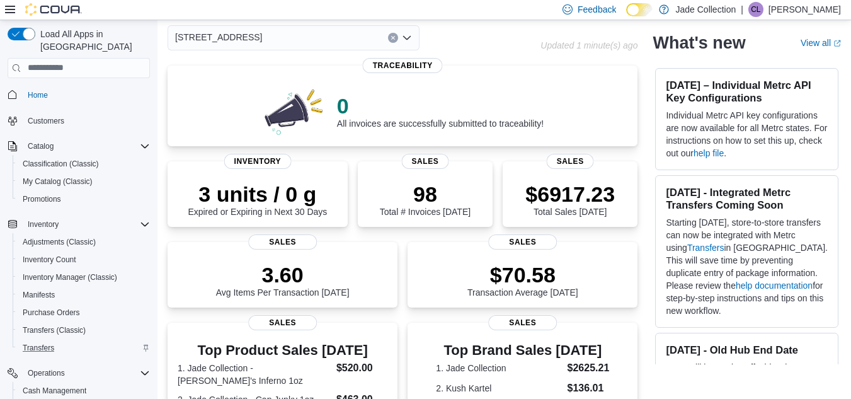
scroll to position [76, 0]
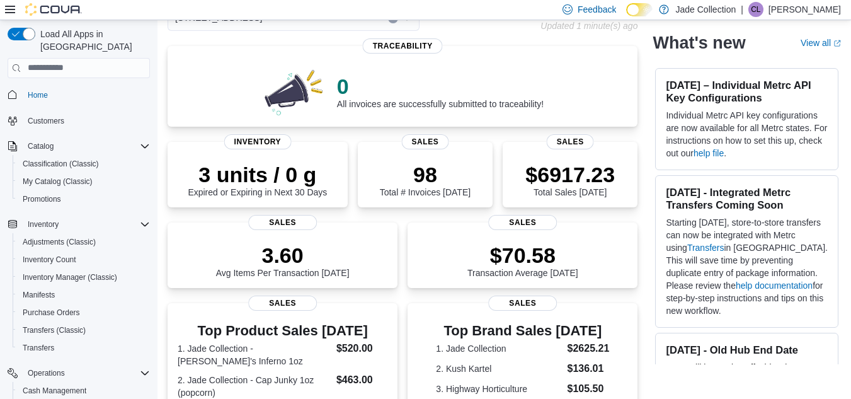
click at [100, 346] on div "Inventory Adjustments (Classic) Inventory Count Inventory Manager (Classic) Man…" at bounding box center [79, 286] width 142 height 146
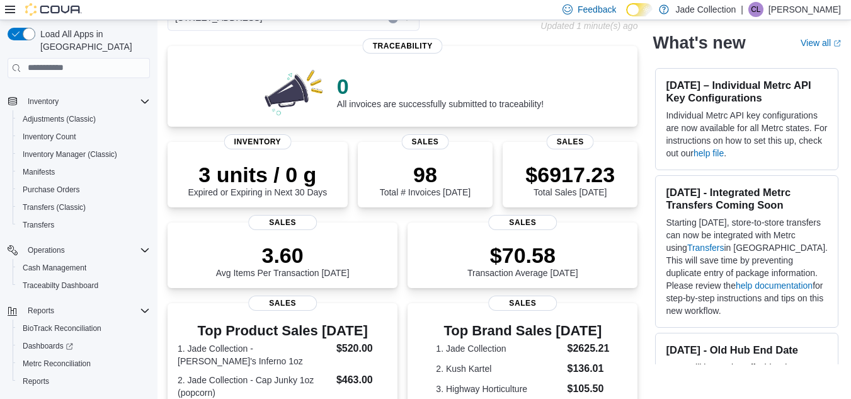
scroll to position [137, 0]
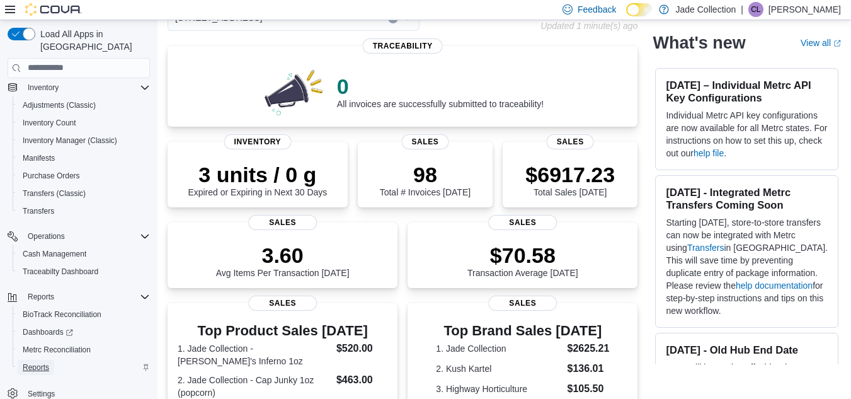
click at [36, 362] on span "Reports" at bounding box center [36, 367] width 26 height 10
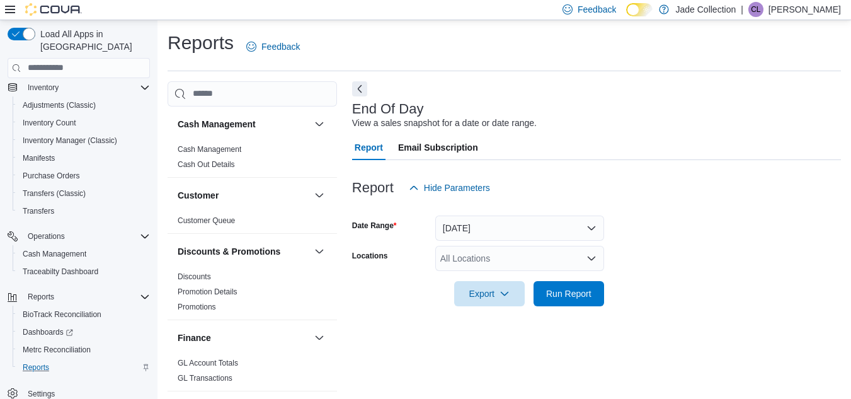
scroll to position [16, 0]
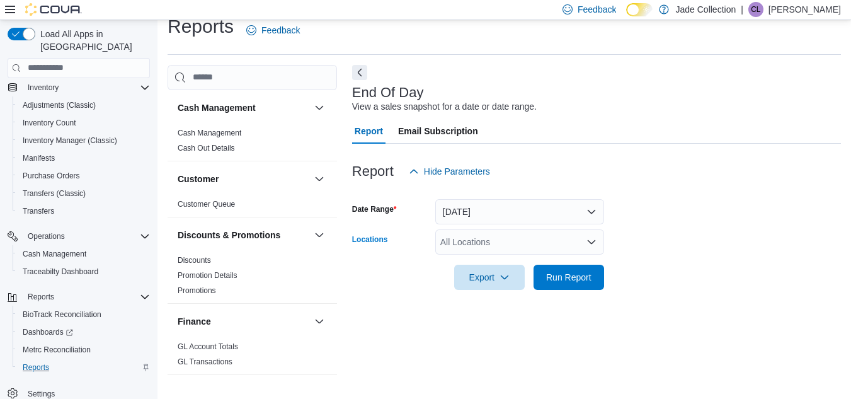
click at [456, 239] on div "All Locations" at bounding box center [519, 241] width 169 height 25
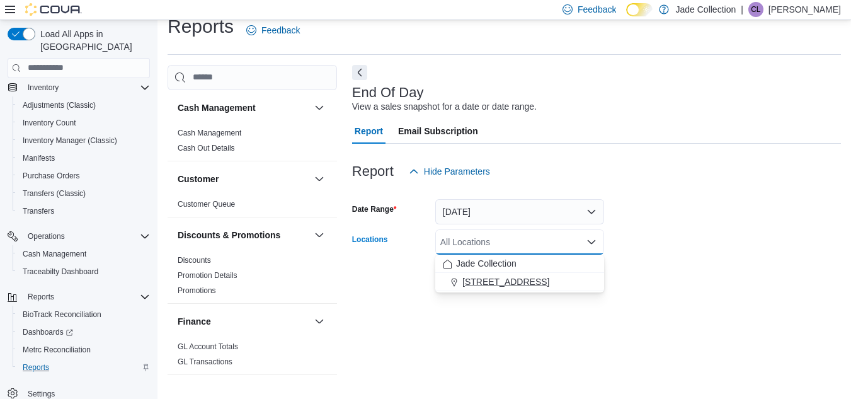
click at [470, 283] on span "[STREET_ADDRESS]" at bounding box center [505, 281] width 87 height 13
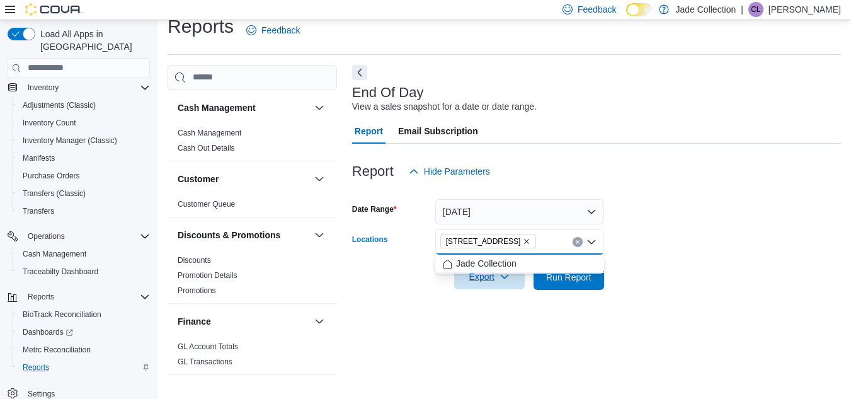
click at [485, 279] on span "Export" at bounding box center [489, 276] width 55 height 25
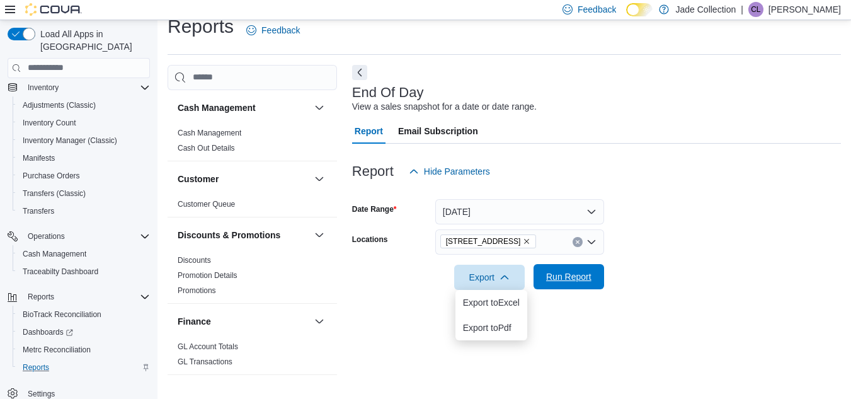
click at [572, 278] on span "Run Report" at bounding box center [568, 276] width 45 height 13
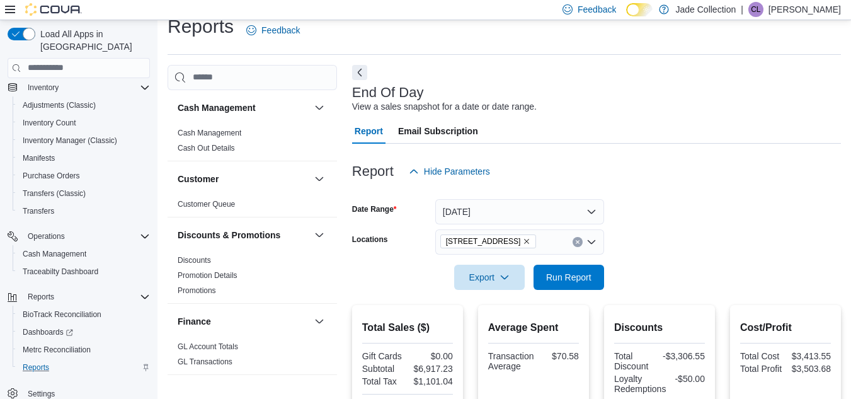
click at [694, 249] on form "Date Range [DATE] Locations [STREET_ADDRESS] Export Run Report" at bounding box center [596, 237] width 489 height 106
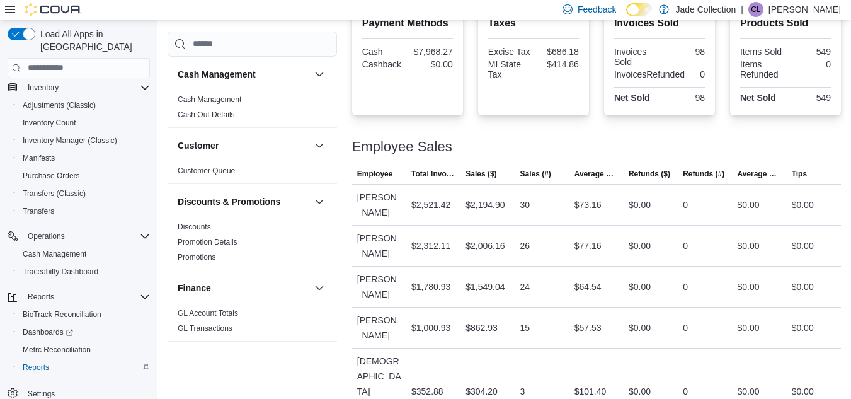
scroll to position [457, 0]
click at [783, 324] on div "$0.00" at bounding box center [759, 326] width 54 height 25
click at [718, 329] on div "0" at bounding box center [704, 326] width 54 height 25
click at [599, 147] on div "Employee Sales" at bounding box center [596, 146] width 489 height 15
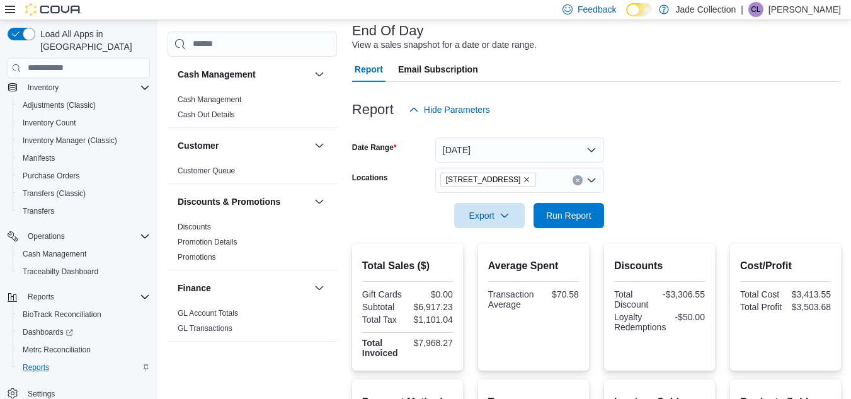
scroll to position [79, 0]
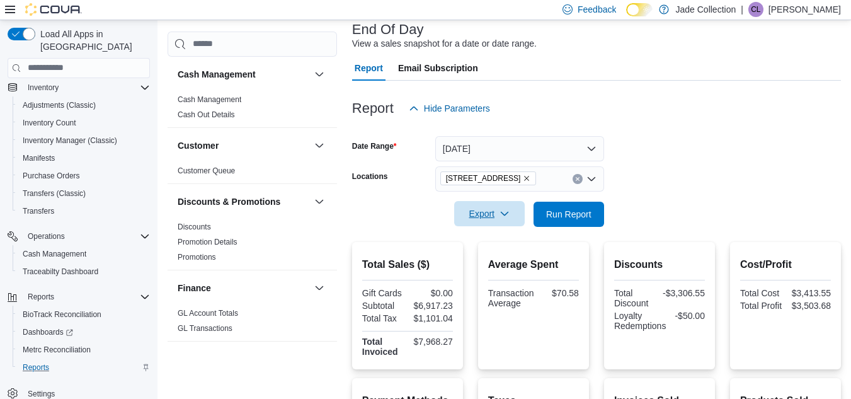
click at [504, 217] on icon "button" at bounding box center [504, 213] width 10 height 10
click at [491, 263] on span "Export to Pdf" at bounding box center [491, 264] width 57 height 10
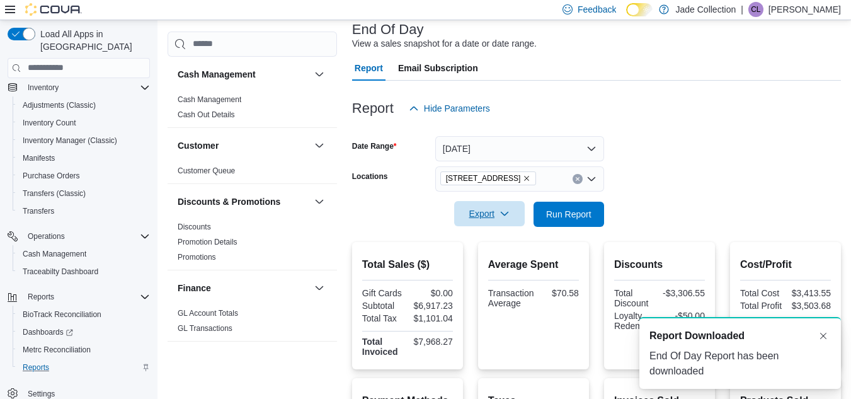
scroll to position [0, 0]
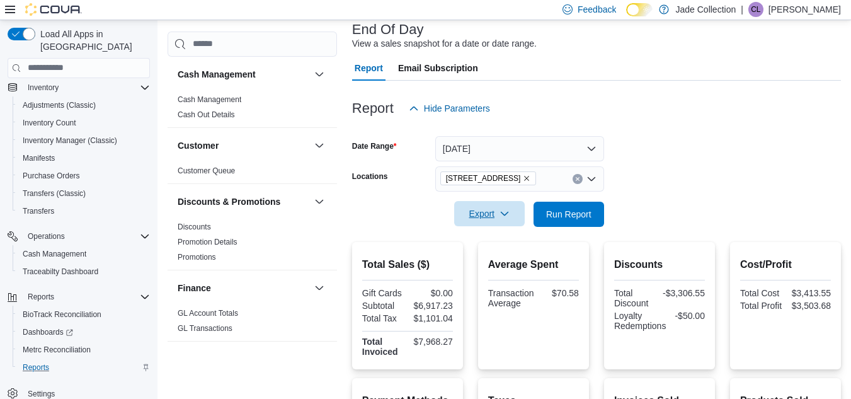
click at [747, 169] on form "Date Range [DATE] Locations [STREET_ADDRESS] Export Run Report" at bounding box center [596, 174] width 489 height 106
click at [571, 211] on span "Run Report" at bounding box center [568, 213] width 45 height 13
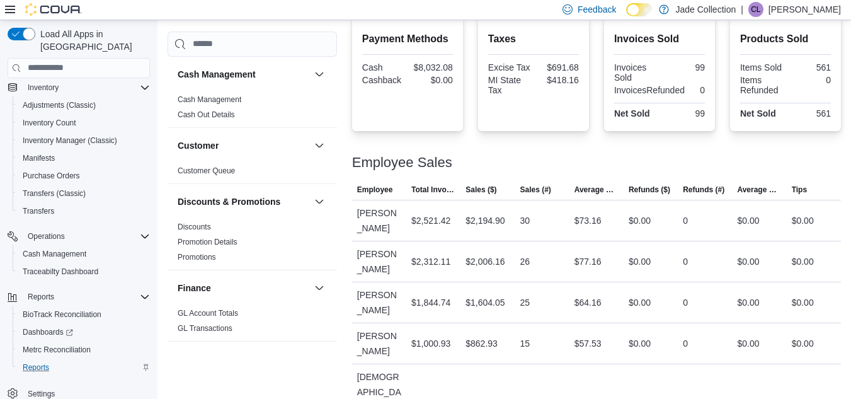
scroll to position [457, 0]
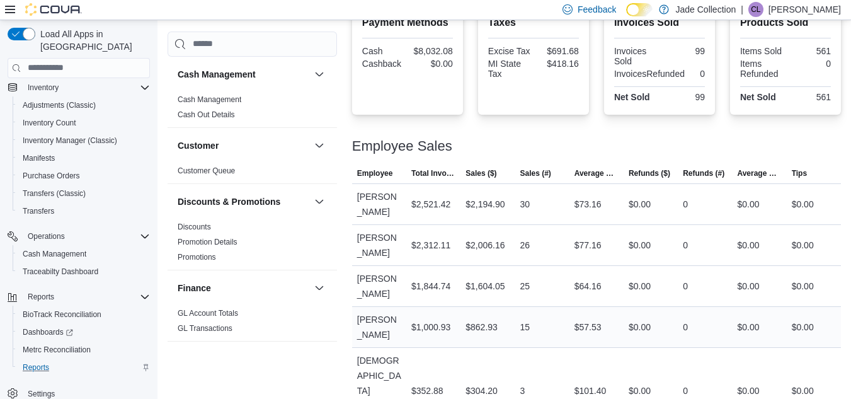
click at [555, 322] on div "15" at bounding box center [541, 326] width 54 height 25
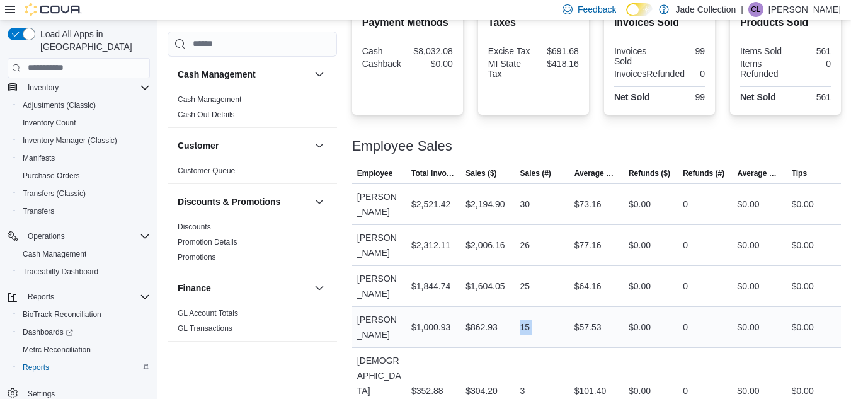
click at [555, 322] on div "15" at bounding box center [541, 326] width 54 height 25
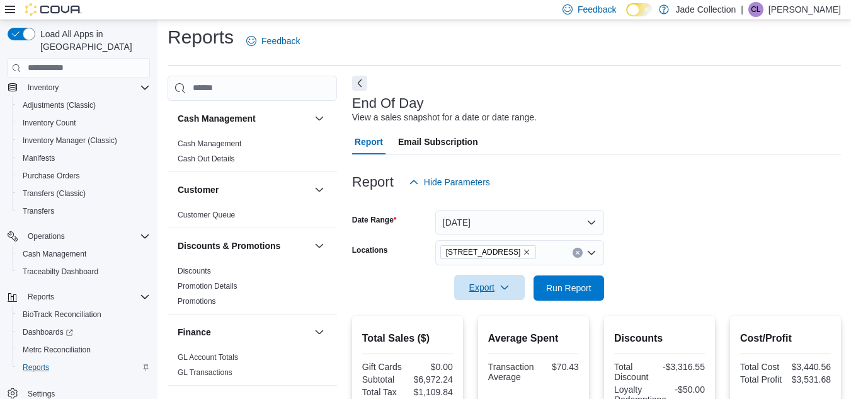
scroll to position [0, 0]
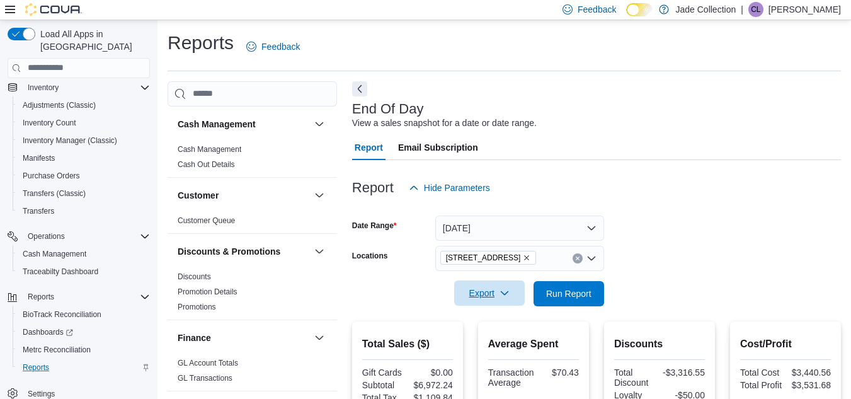
click at [743, 249] on form "Date Range [DATE] Locations [STREET_ADDRESS] Export Run Report" at bounding box center [596, 253] width 489 height 106
click at [770, 208] on div at bounding box center [596, 207] width 489 height 15
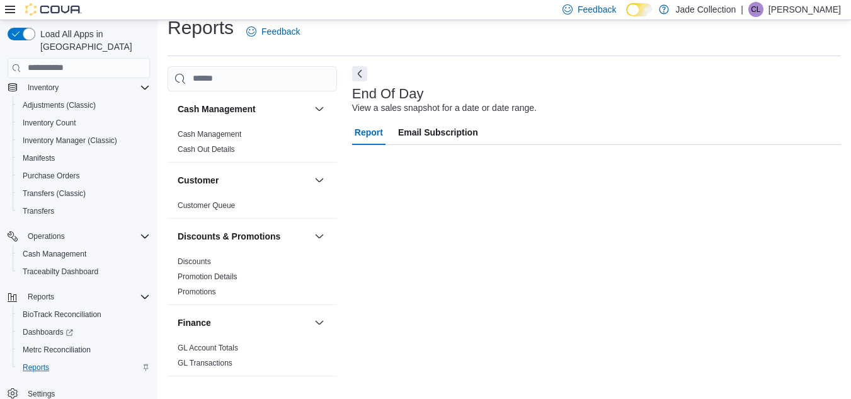
scroll to position [16, 0]
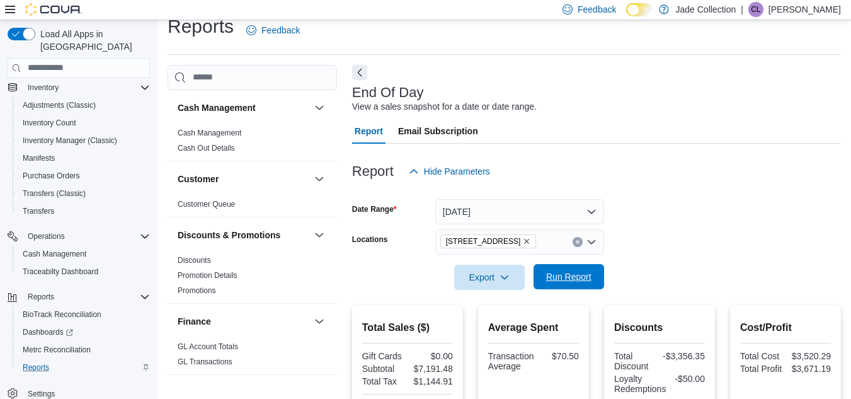
click at [572, 271] on span "Run Report" at bounding box center [568, 276] width 45 height 13
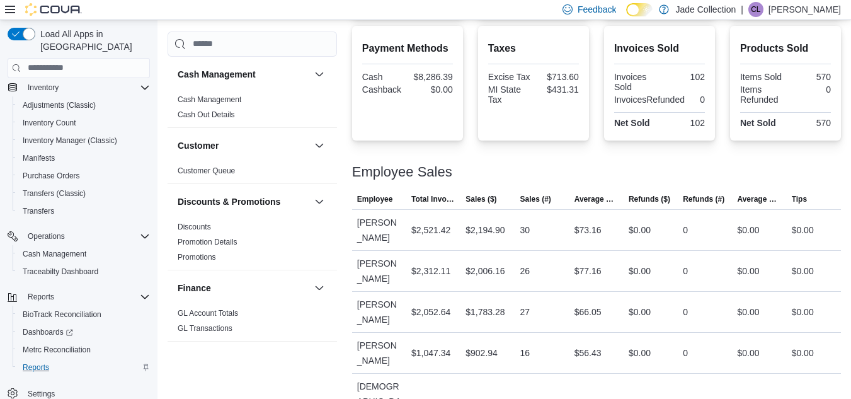
scroll to position [457, 0]
